Goal: Find contact information: Find contact information

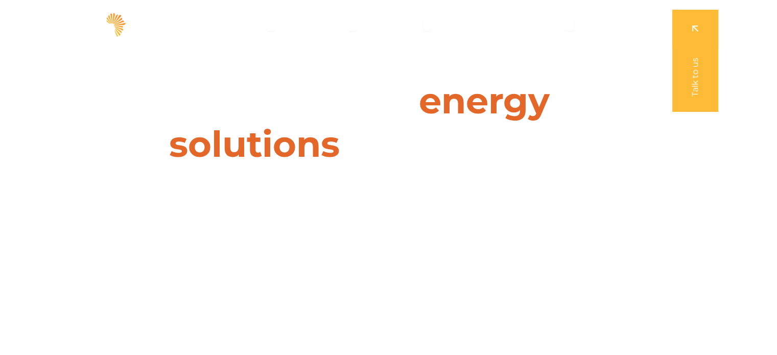
click at [692, 39] on link at bounding box center [695, 61] width 46 height 102
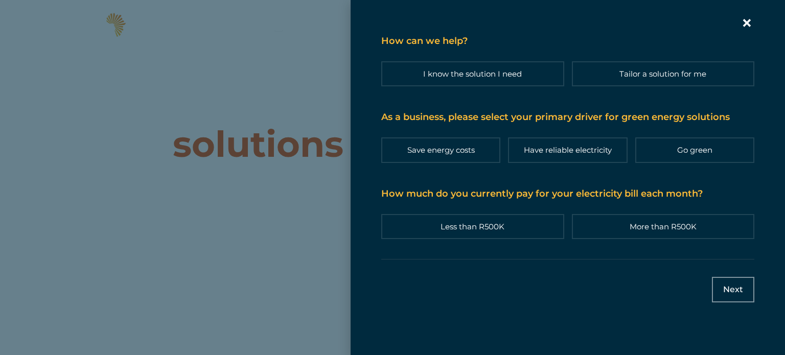
click at [748, 24] on icon "Contact form | Slide-in" at bounding box center [747, 23] width 8 height 8
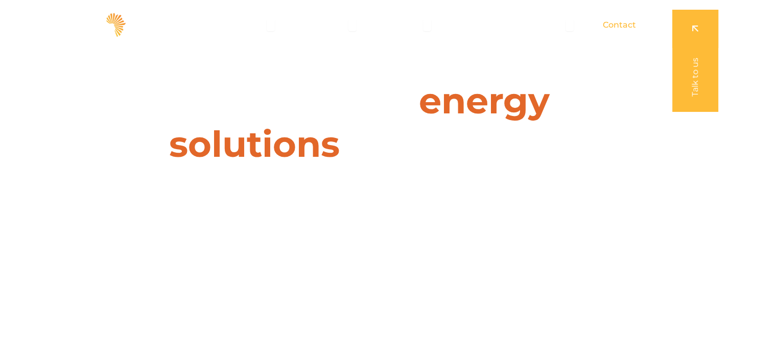
click at [631, 16] on div "Contact" at bounding box center [620, 25] width 50 height 20
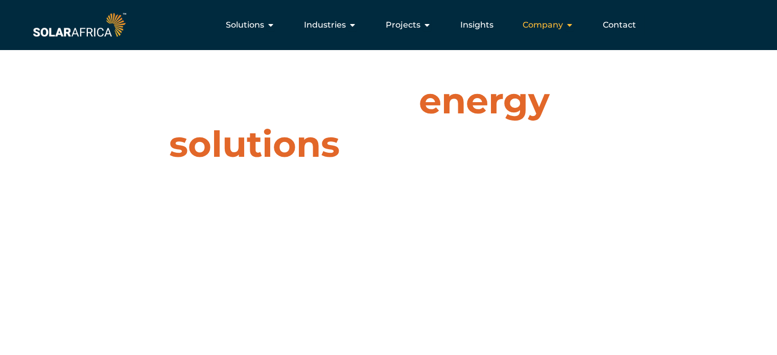
click at [562, 23] on span "Company" at bounding box center [542, 25] width 40 height 12
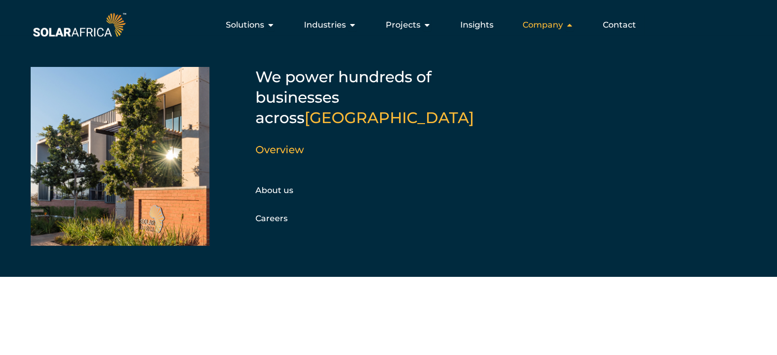
click at [562, 23] on span "Company" at bounding box center [542, 25] width 40 height 12
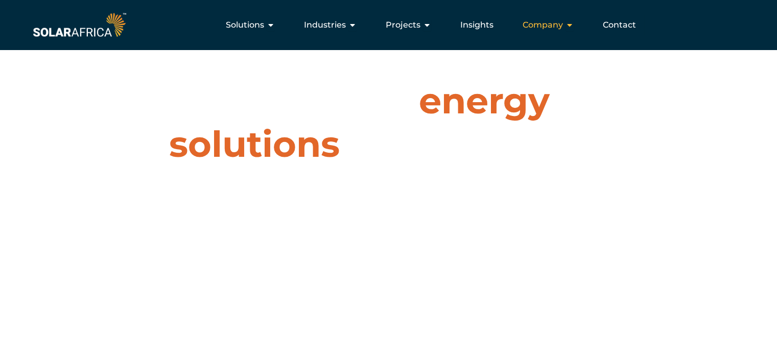
click at [562, 22] on span "Company" at bounding box center [542, 25] width 40 height 12
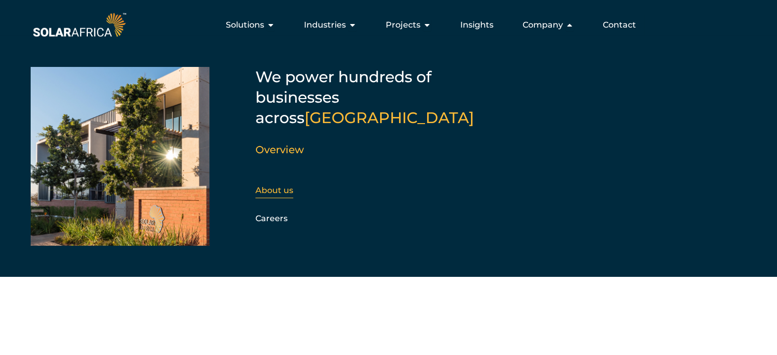
click at [268, 185] on link "About us" at bounding box center [274, 190] width 38 height 10
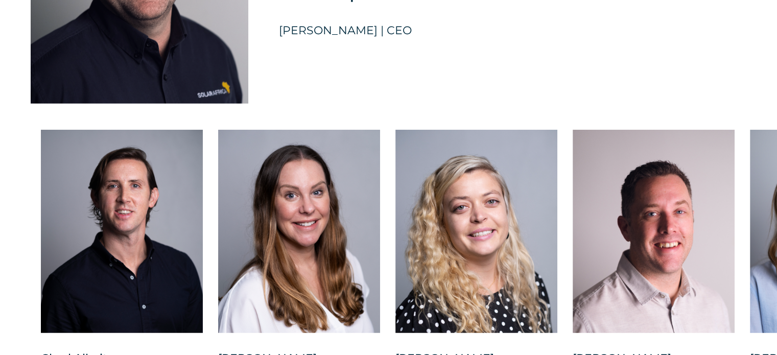
scroll to position [2605, 0]
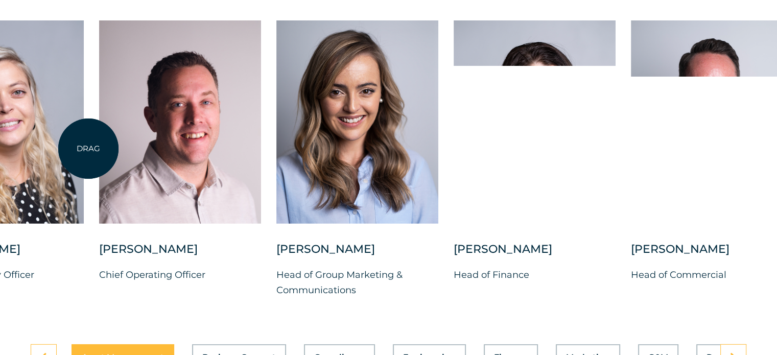
drag, startPoint x: 561, startPoint y: 159, endPoint x: 88, endPoint y: 149, distance: 472.6
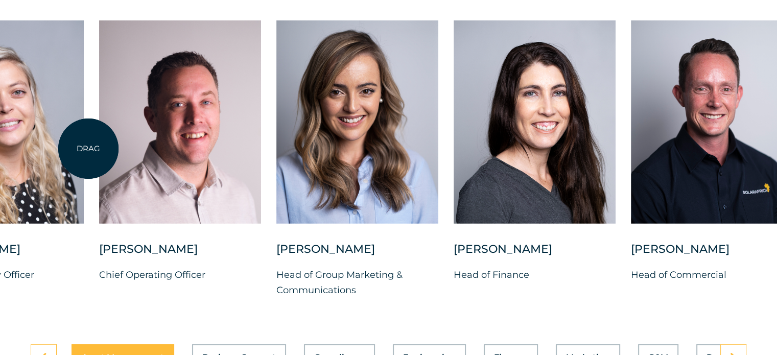
click at [88, 149] on div "[PERSON_NAME] Chief Investment Officer [PERSON_NAME] Chief People Officer [PERS…" at bounding box center [277, 167] width 1500 height 294
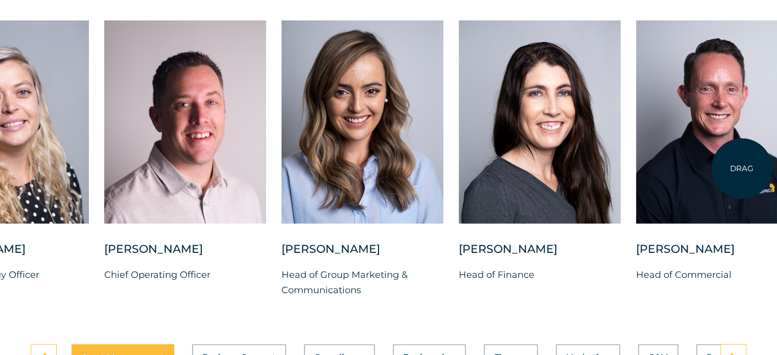
drag, startPoint x: 519, startPoint y: 142, endPoint x: 516, endPoint y: 154, distance: 11.8
click at [742, 167] on div at bounding box center [717, 121] width 162 height 203
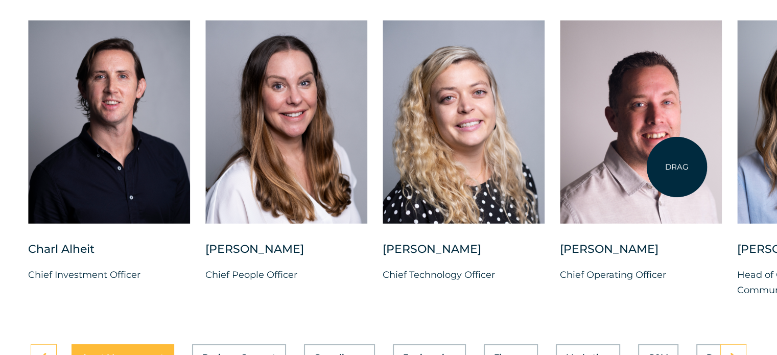
drag, startPoint x: 304, startPoint y: 163, endPoint x: 675, endPoint y: 171, distance: 370.9
click at [679, 168] on div at bounding box center [641, 121] width 162 height 203
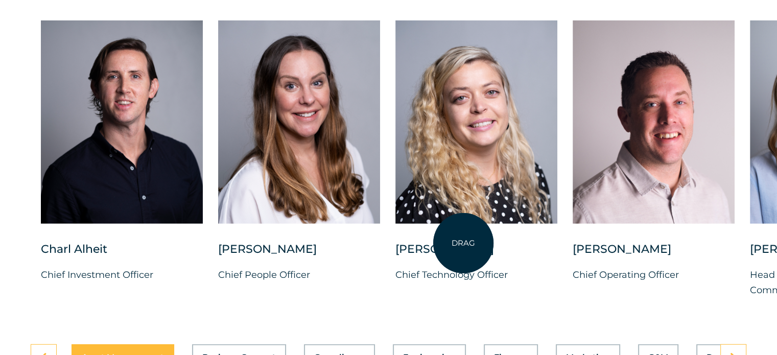
click at [463, 243] on div "[PERSON_NAME]" at bounding box center [476, 255] width 162 height 26
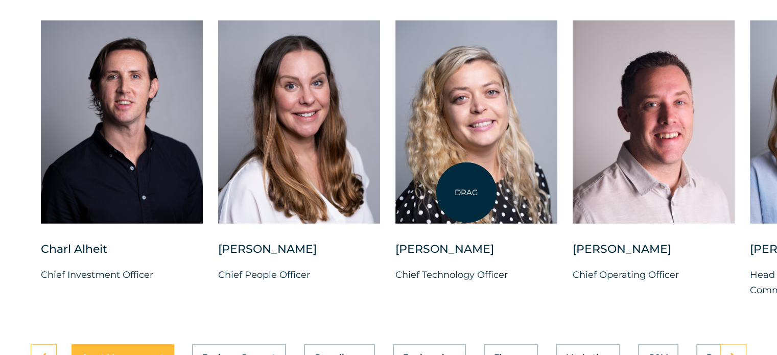
drag, startPoint x: 502, startPoint y: 249, endPoint x: 467, endPoint y: 179, distance: 77.7
click at [467, 190] on div "[PERSON_NAME] Chief Technology Officer" at bounding box center [476, 159] width 162 height 278
